Goal: Information Seeking & Learning: Learn about a topic

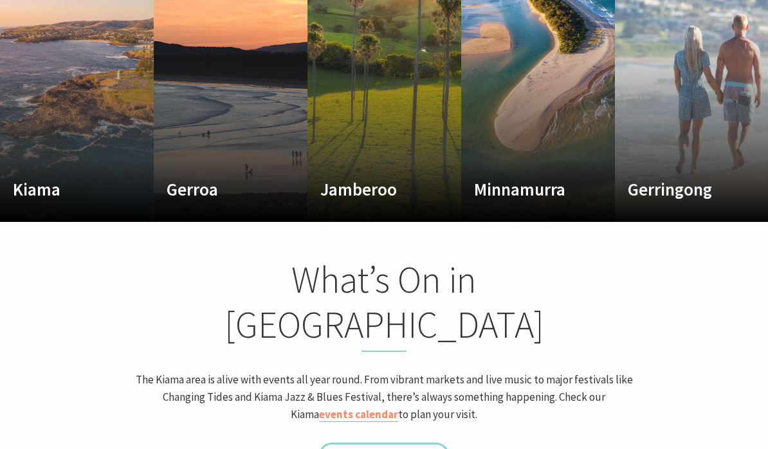
scroll to position [813, 0]
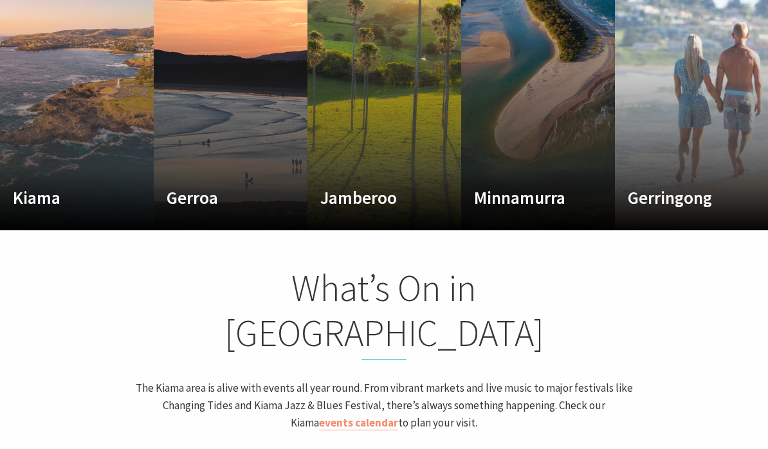
click at [534, 187] on h4 "Minnamurra" at bounding box center [526, 197] width 105 height 21
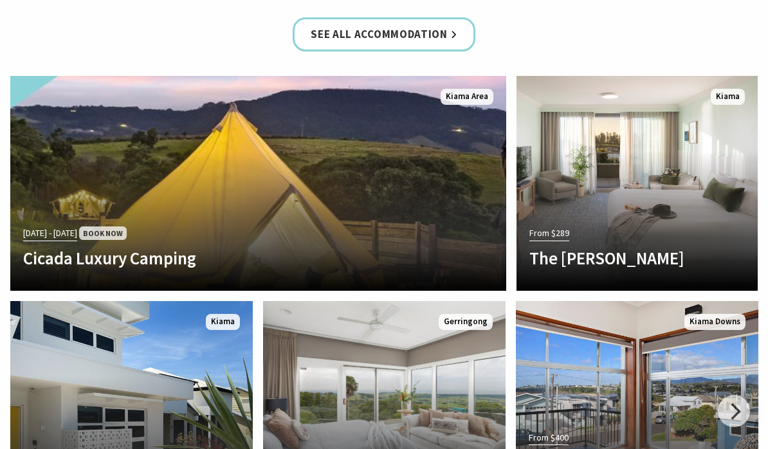
scroll to position [2696, 0]
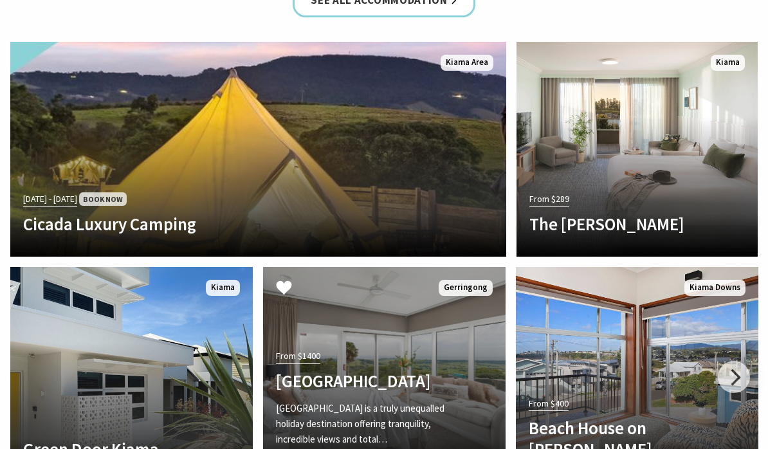
click at [366, 270] on link "Another Image Used From $1400 EagleView Park EagleView Park is a truly unequall…" at bounding box center [384, 374] width 242 height 215
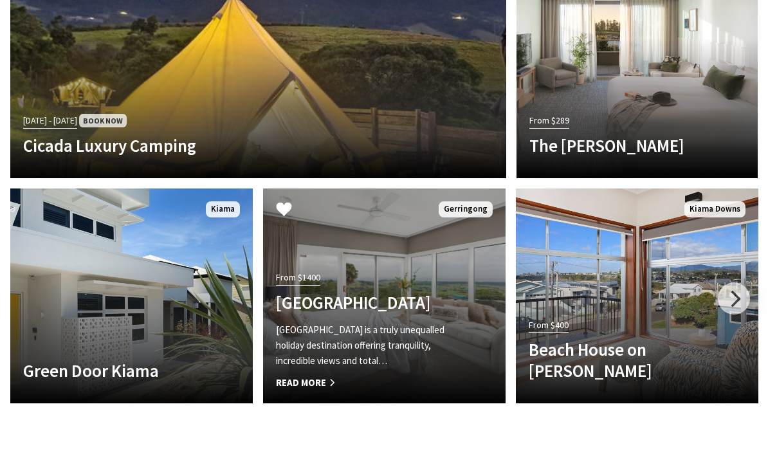
scroll to position [2746, 0]
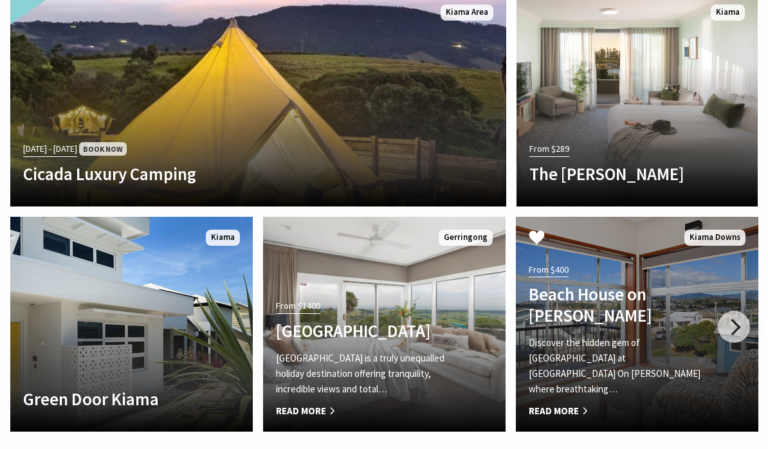
click at [602, 335] on p "Discover the hidden gem of Kiama Downs at Beach House On Johnson where breathta…" at bounding box center [618, 366] width 180 height 62
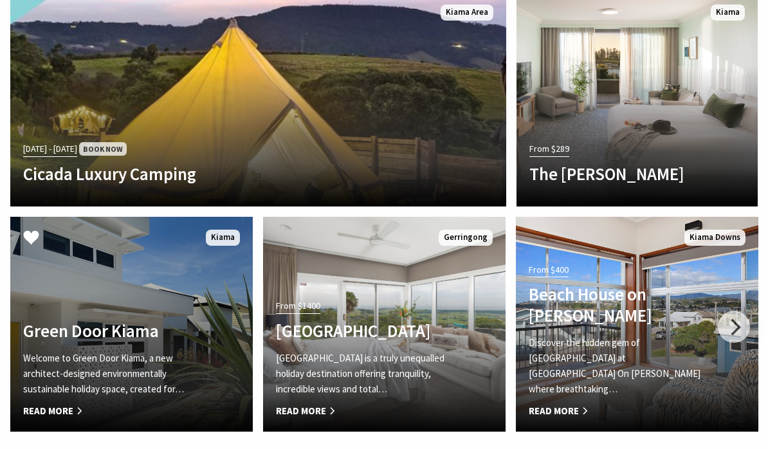
click at [178, 350] on p "Welcome to Green Door Kiama, a new architect-designed environmentally sustainab…" at bounding box center [113, 373] width 180 height 46
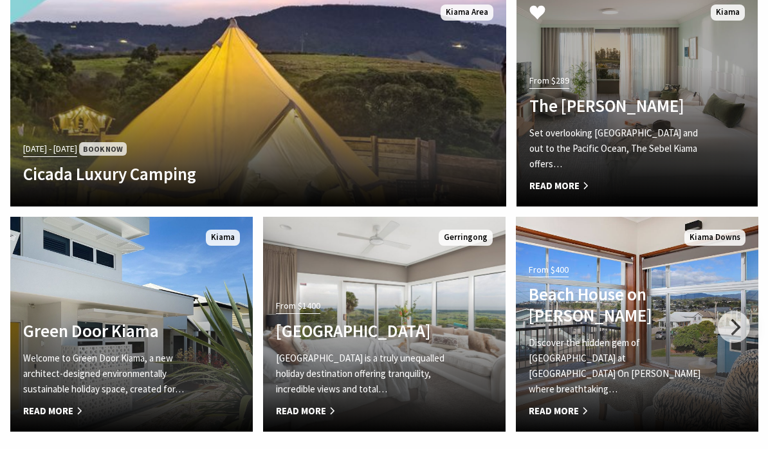
click at [628, 125] on div "Set overlooking Kiama Harbour and out to the Pacific Ocean, The Sebel Kiama off…" at bounding box center [618, 159] width 179 height 68
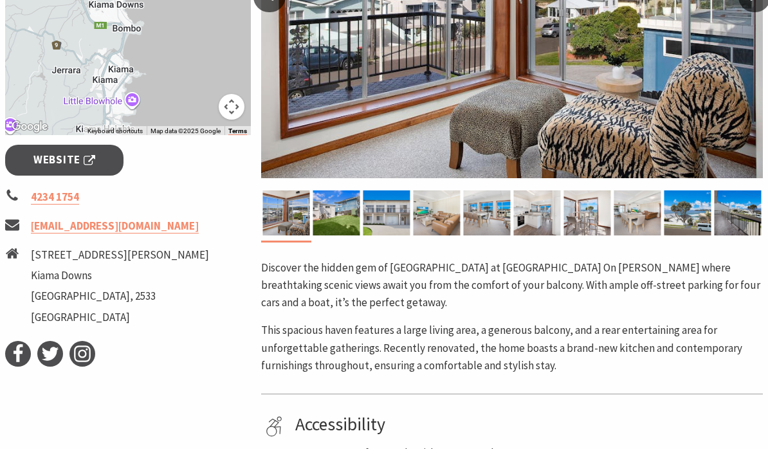
scroll to position [329, 0]
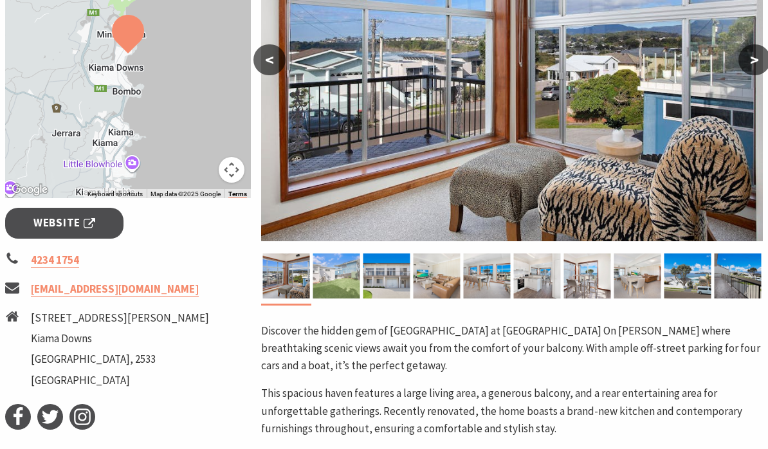
click at [345, 277] on img at bounding box center [335, 275] width 47 height 45
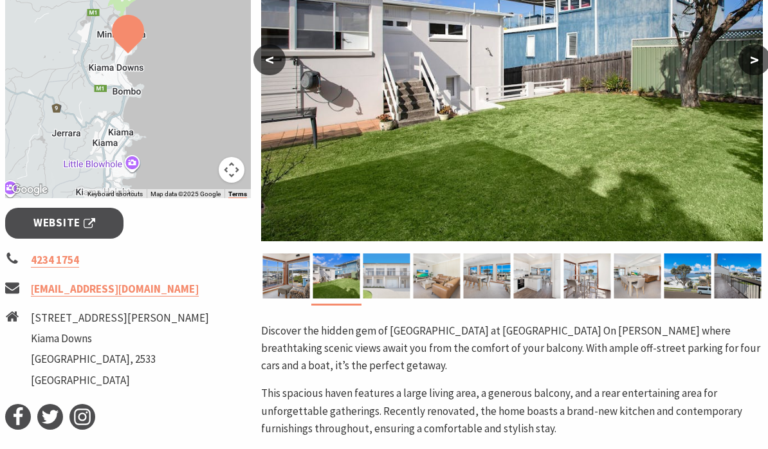
click at [394, 275] on img at bounding box center [386, 275] width 47 height 45
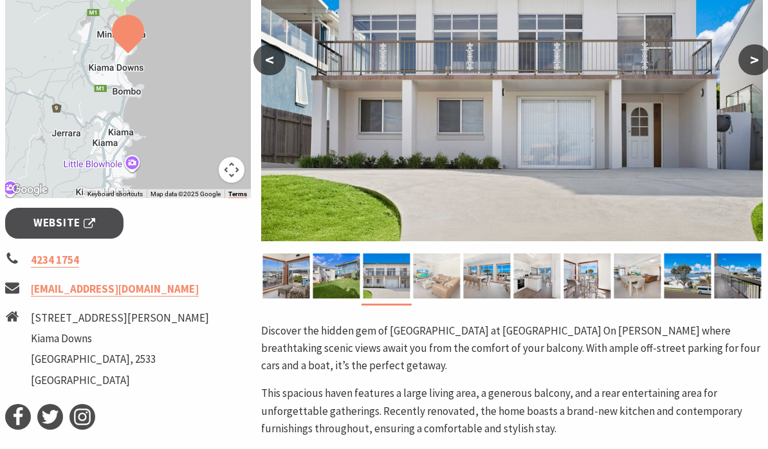
click at [439, 276] on img at bounding box center [436, 275] width 47 height 45
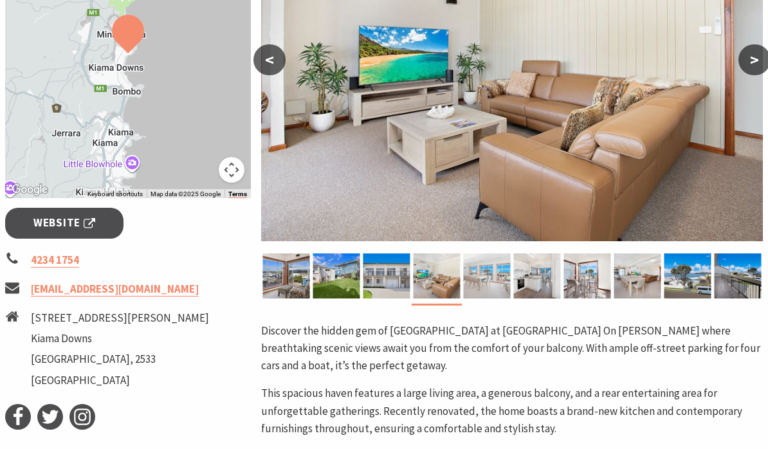
click at [491, 280] on img at bounding box center [486, 275] width 47 height 45
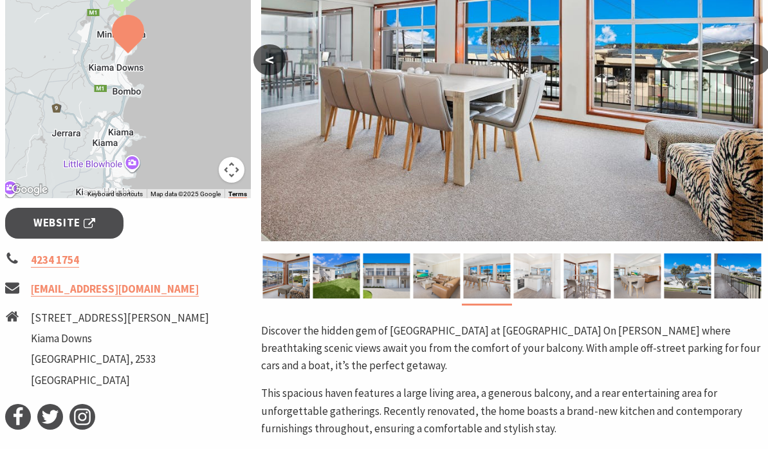
click at [540, 284] on img at bounding box center [536, 275] width 47 height 45
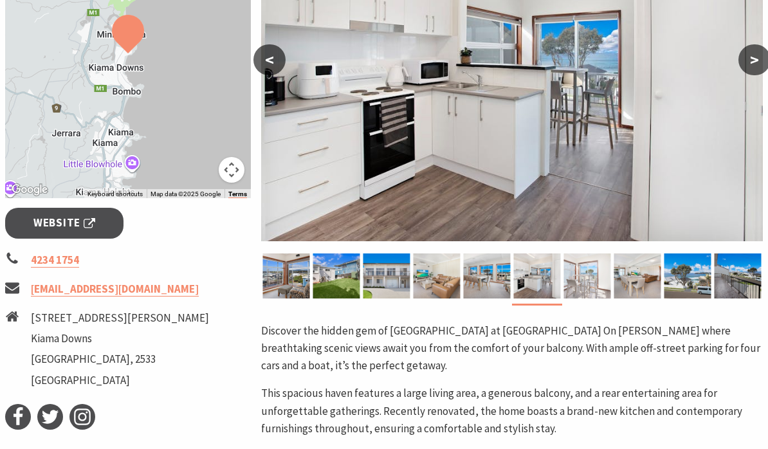
click at [591, 275] on img at bounding box center [586, 275] width 47 height 45
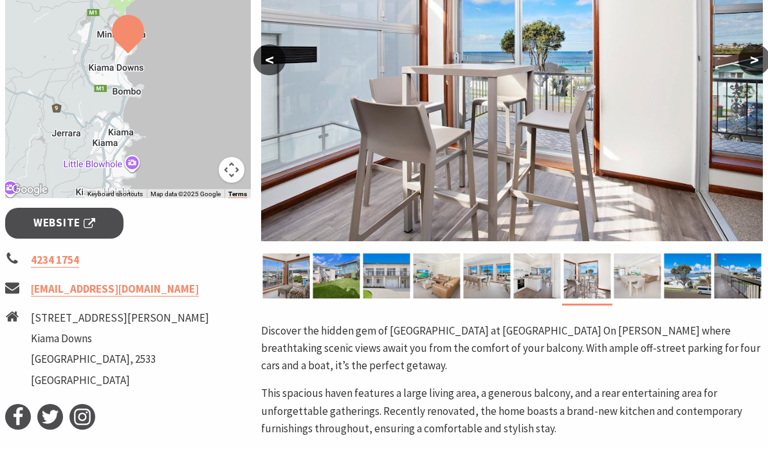
click at [635, 279] on img at bounding box center [636, 275] width 47 height 45
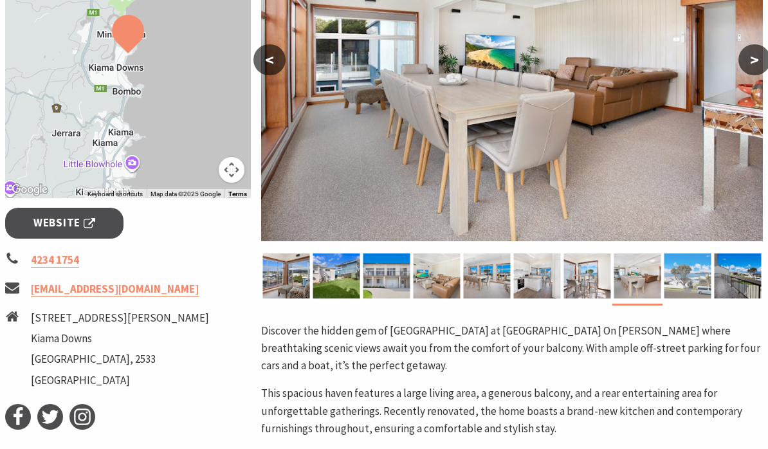
click at [696, 269] on img at bounding box center [686, 275] width 47 height 45
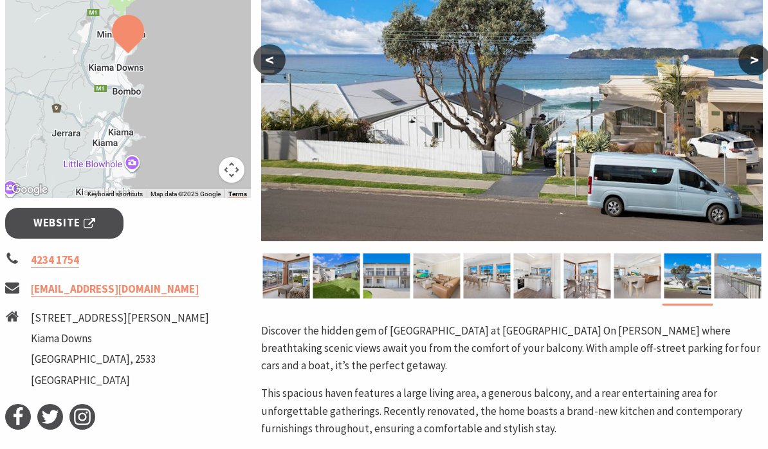
click at [740, 279] on img at bounding box center [737, 275] width 47 height 45
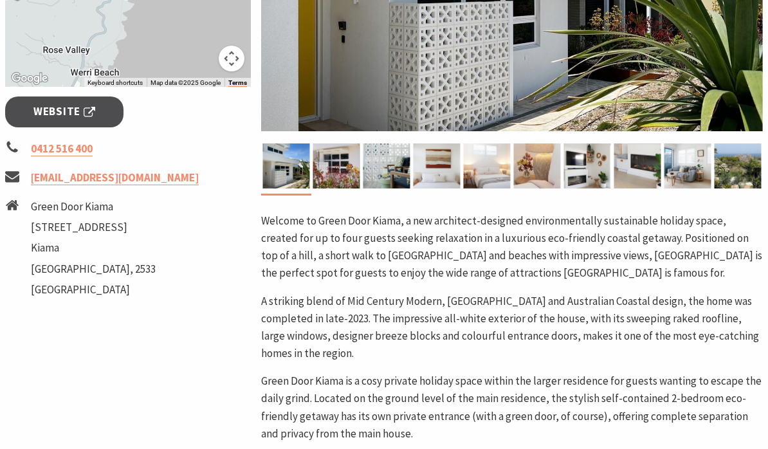
scroll to position [438, 0]
click at [333, 159] on img at bounding box center [335, 165] width 47 height 45
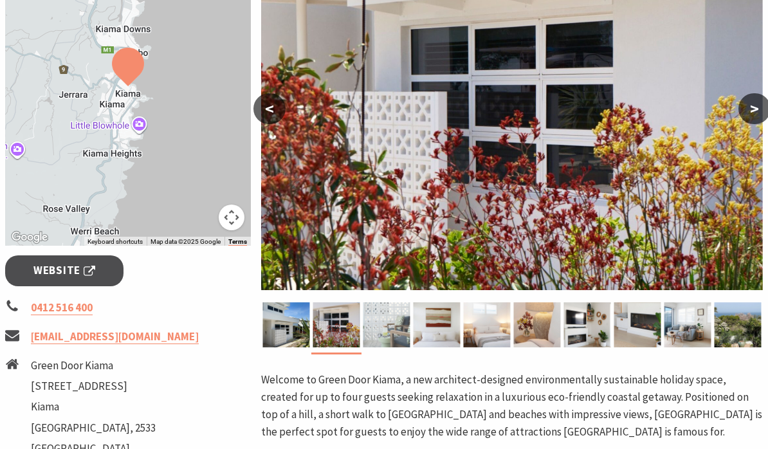
scroll to position [280, 0]
click at [380, 320] on img at bounding box center [386, 324] width 47 height 45
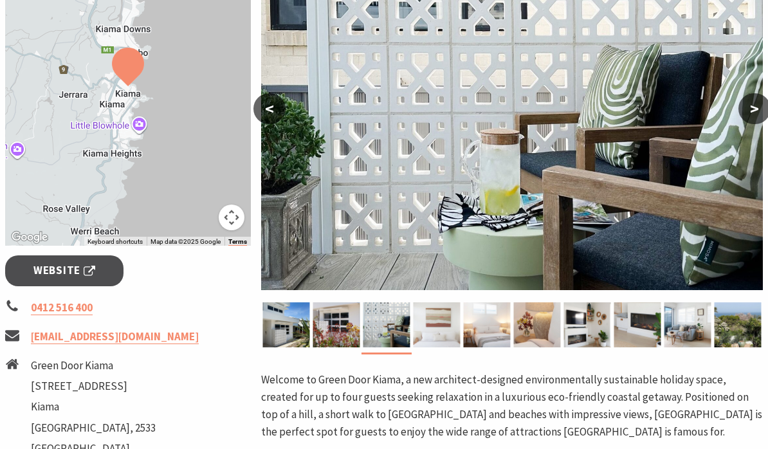
click at [440, 327] on img at bounding box center [436, 324] width 47 height 45
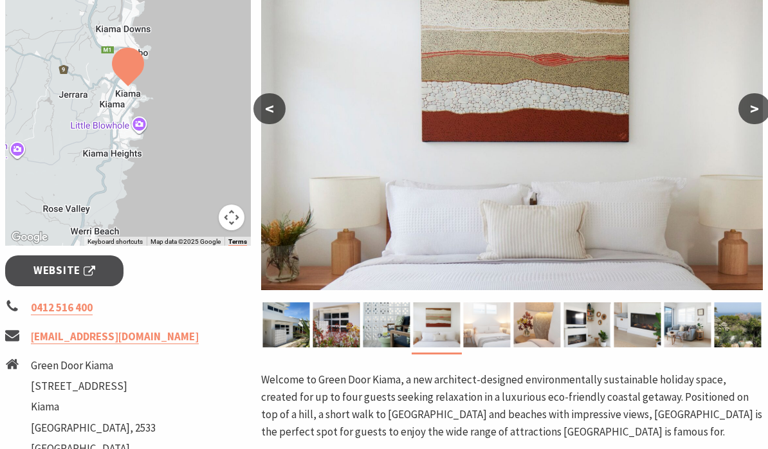
click at [486, 328] on img at bounding box center [486, 324] width 47 height 45
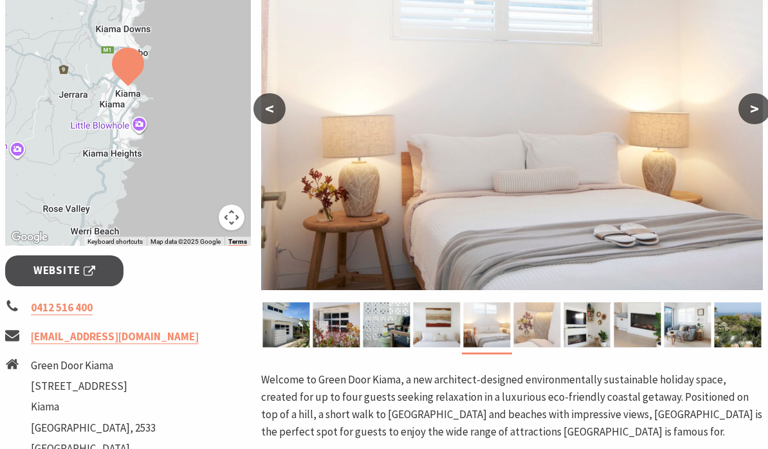
click at [533, 332] on img at bounding box center [536, 324] width 47 height 45
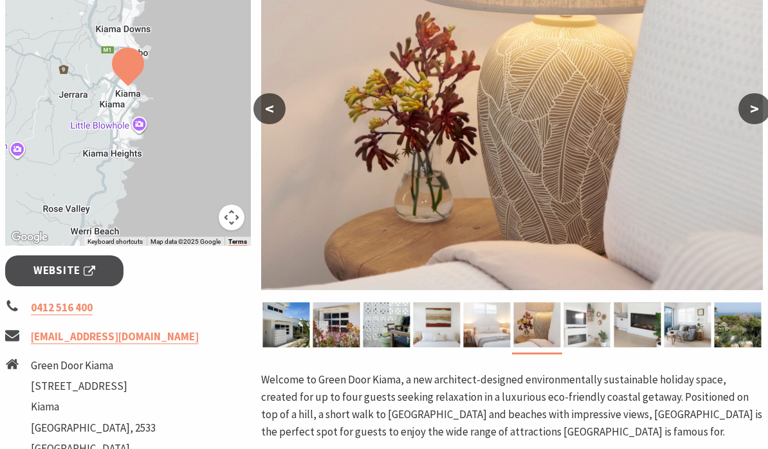
click at [586, 326] on img at bounding box center [586, 324] width 47 height 45
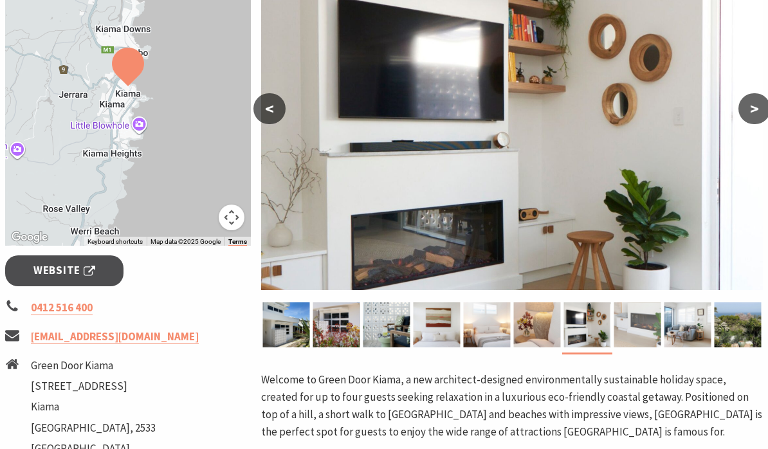
click at [641, 329] on img at bounding box center [636, 324] width 47 height 45
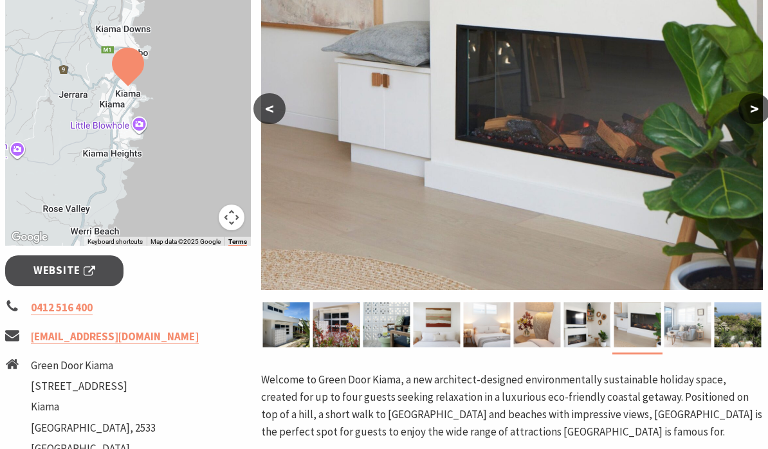
click at [685, 315] on img at bounding box center [686, 324] width 47 height 45
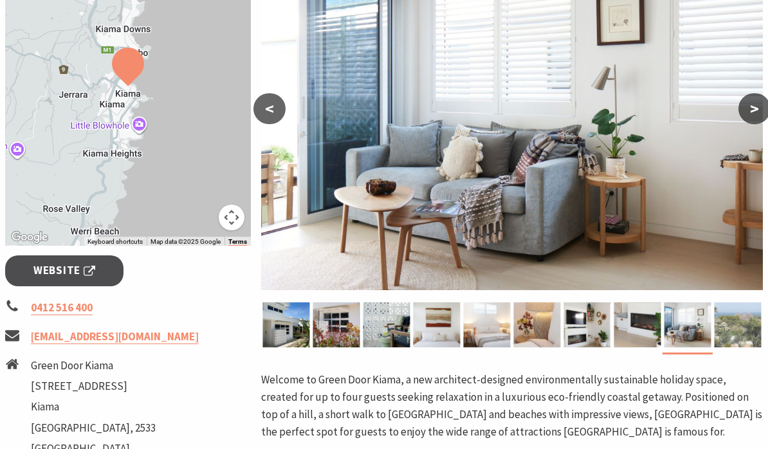
click at [739, 330] on img at bounding box center [737, 324] width 47 height 45
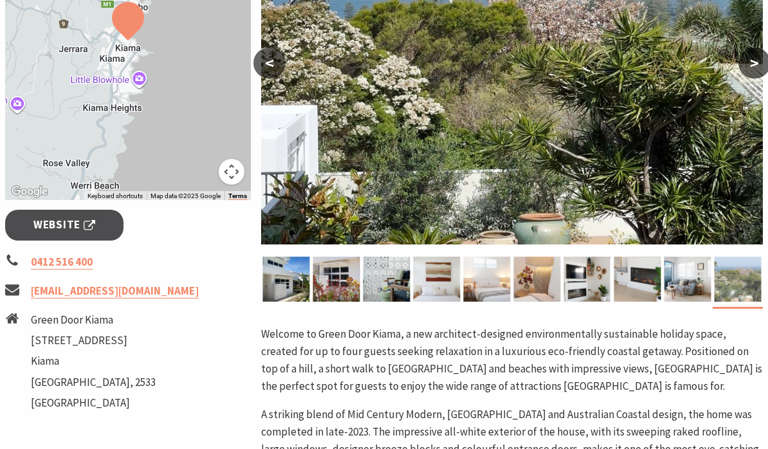
scroll to position [329, 0]
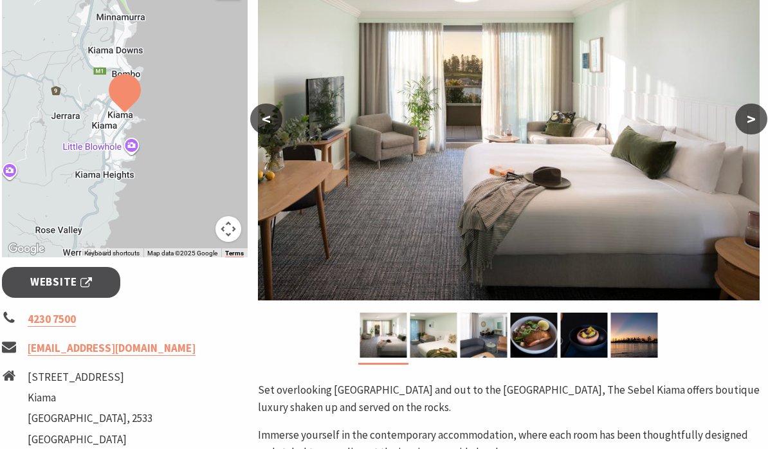
scroll to position [269, 3]
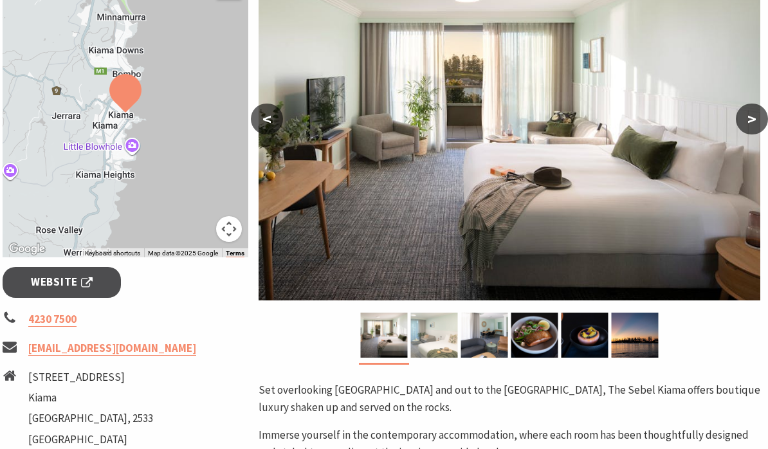
click at [437, 336] on img at bounding box center [433, 334] width 47 height 45
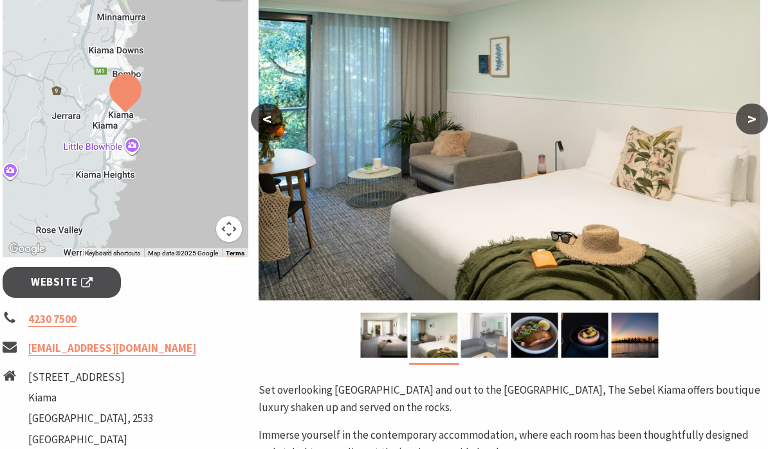
click at [480, 330] on img at bounding box center [483, 334] width 47 height 45
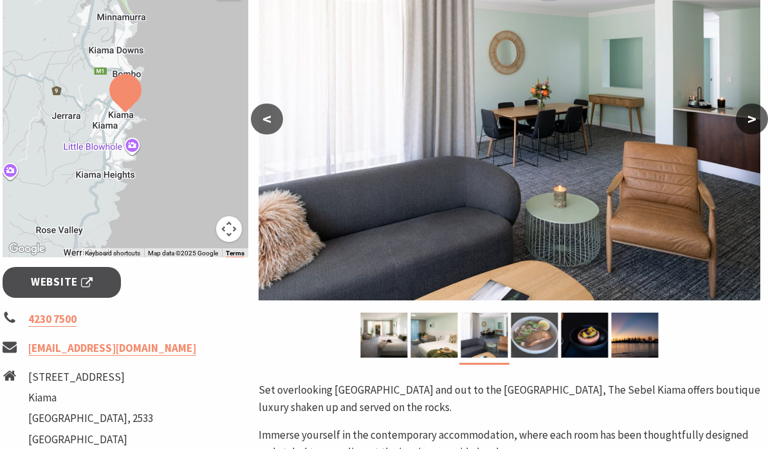
click at [537, 336] on img at bounding box center [533, 334] width 47 height 45
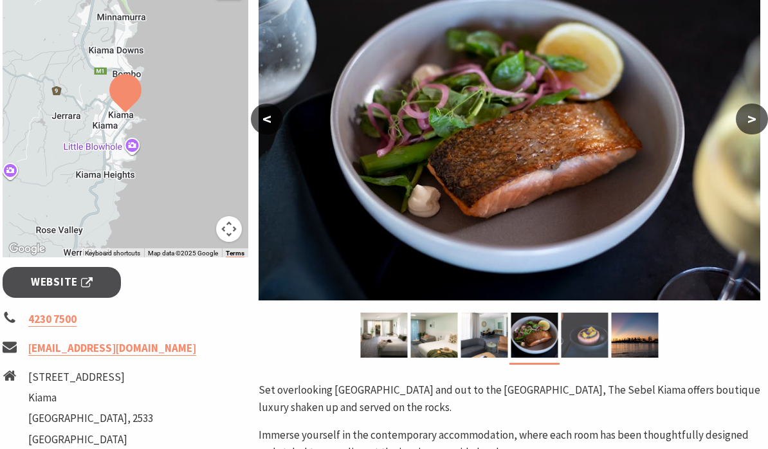
click at [588, 343] on img at bounding box center [584, 334] width 47 height 45
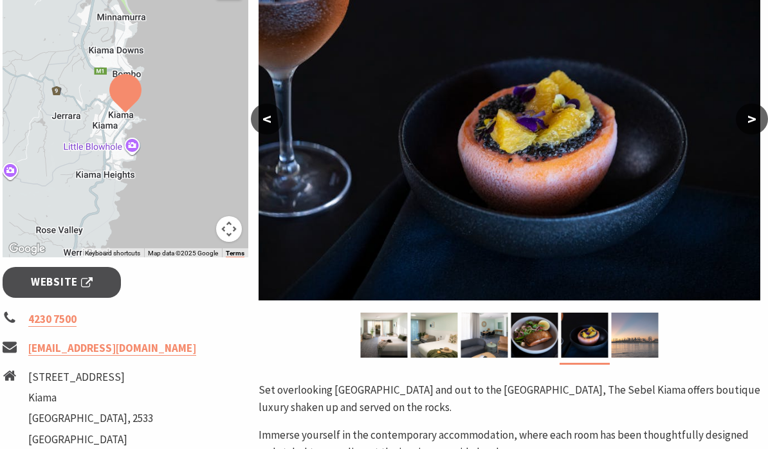
click at [637, 338] on img at bounding box center [634, 334] width 47 height 45
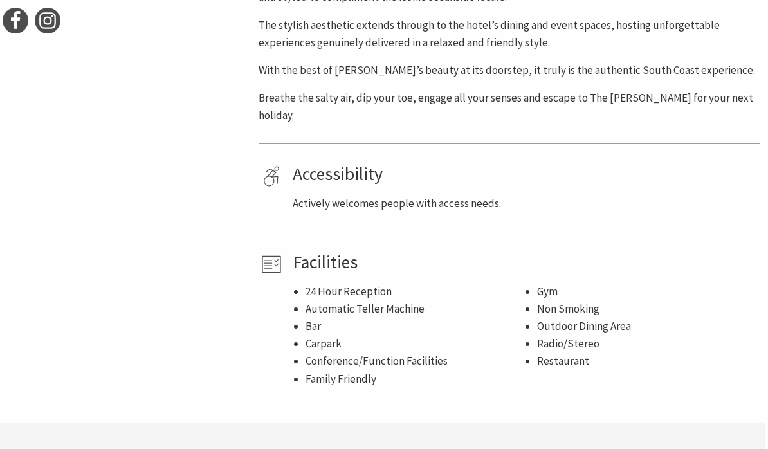
scroll to position [726, 3]
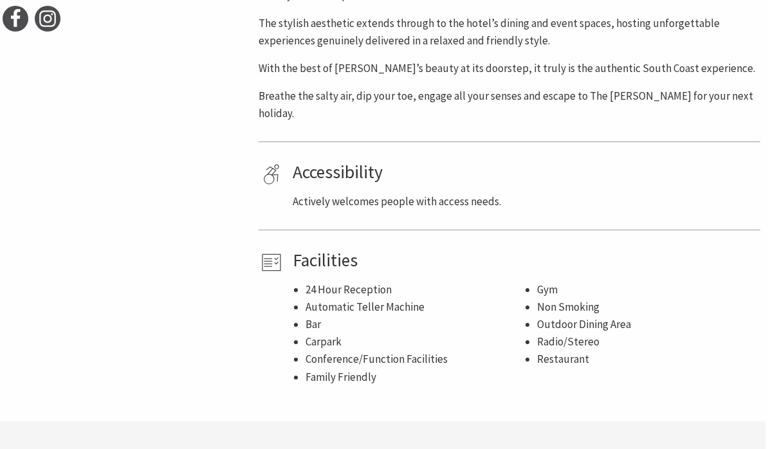
click at [280, 250] on icon at bounding box center [271, 263] width 26 height 26
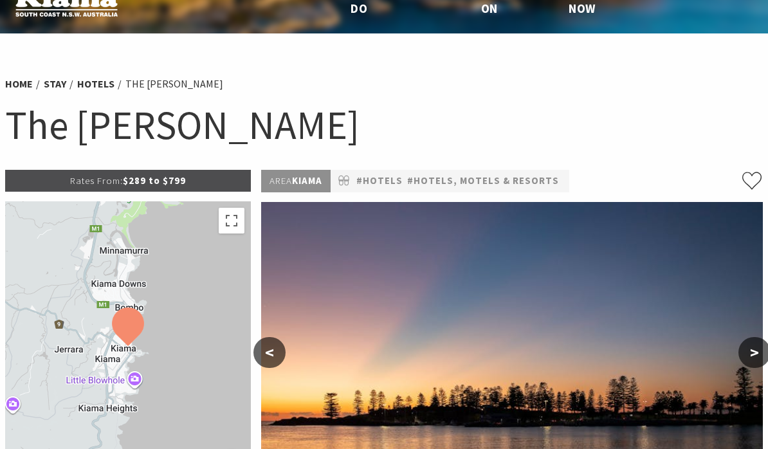
scroll to position [44, 0]
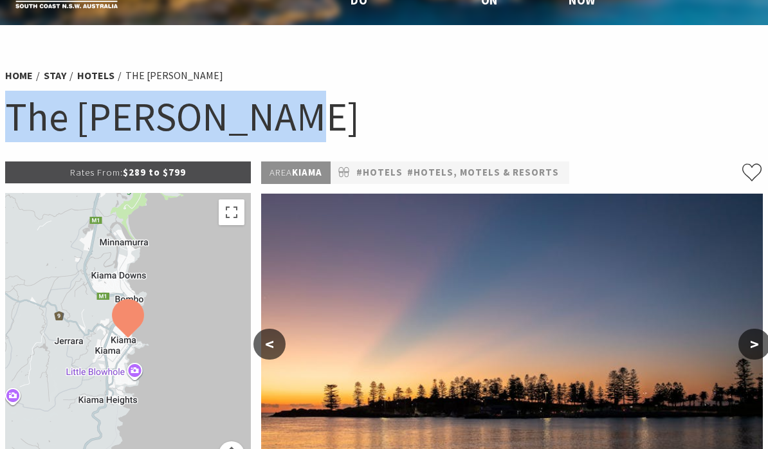
copy h1 "The Sebel Kiama"
